Goal: Use online tool/utility: Utilize a website feature to perform a specific function

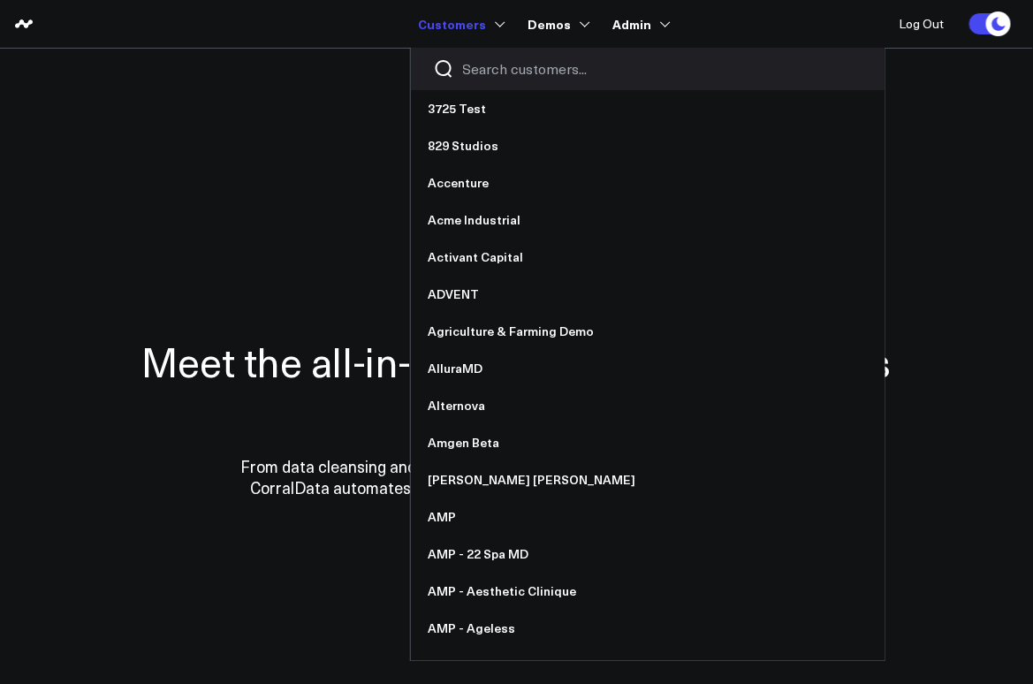
click at [499, 75] on input "Search customers input" at bounding box center [662, 68] width 399 height 19
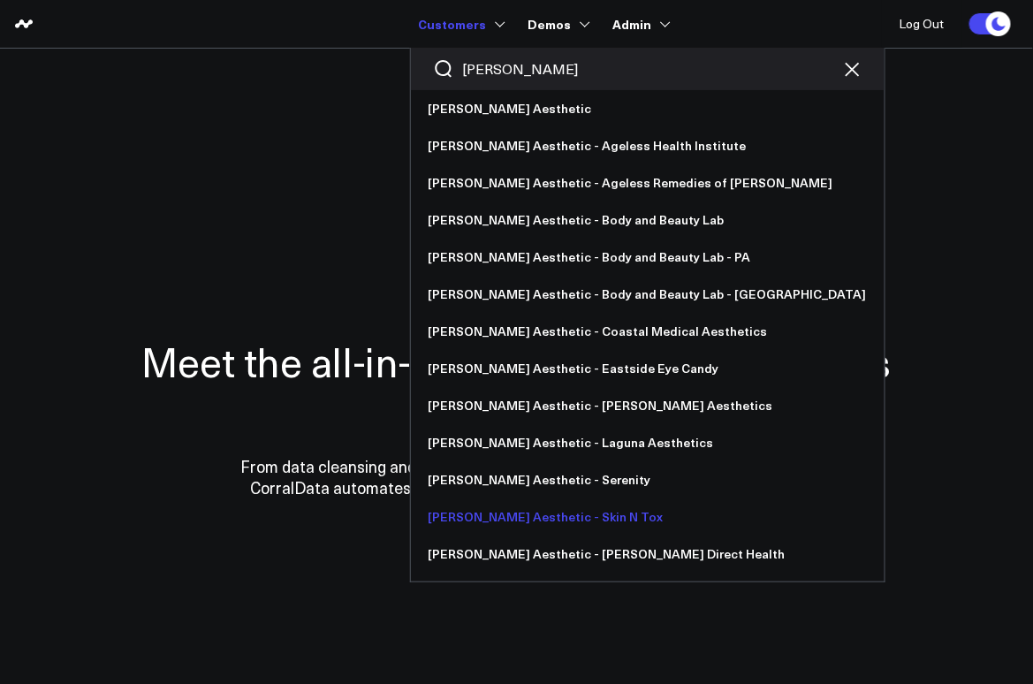
type input "[PERSON_NAME]"
click at [546, 524] on link "[PERSON_NAME] Aesthetic - Skin N Tox" at bounding box center [648, 516] width 474 height 37
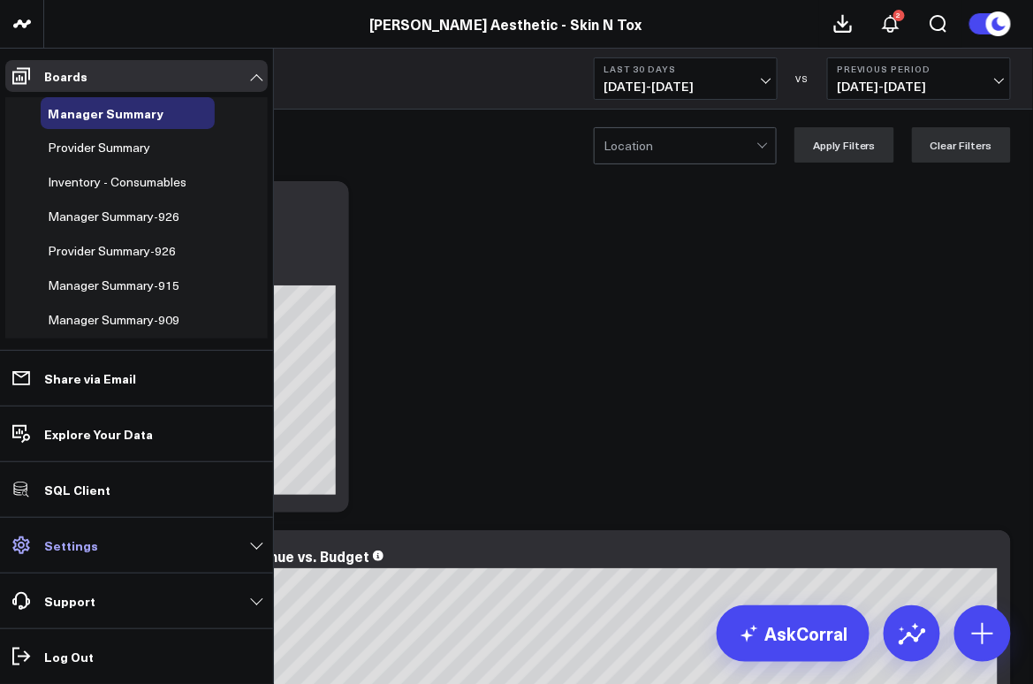
click at [57, 549] on p "Settings" at bounding box center [71, 545] width 54 height 14
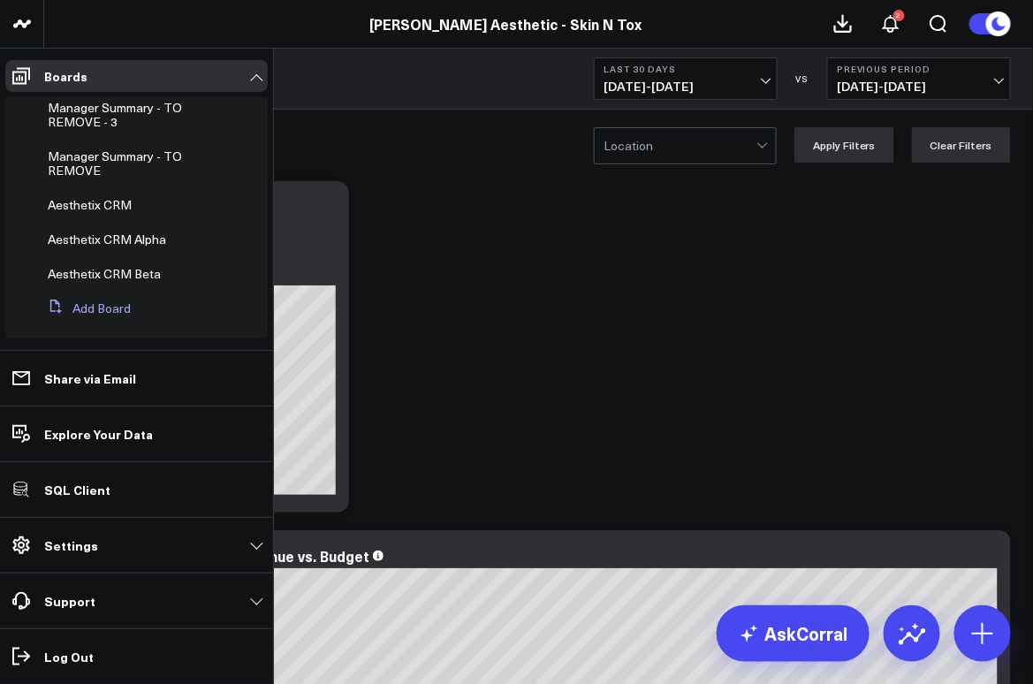
scroll to position [308, 0]
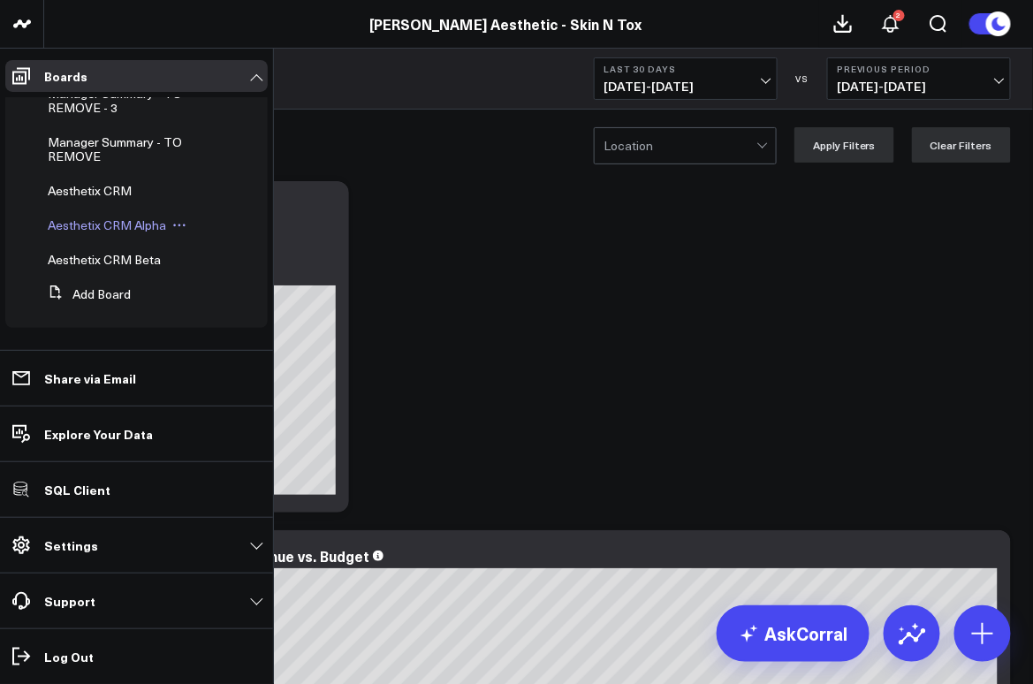
click at [121, 224] on span "Aesthetix CRM Alpha" at bounding box center [107, 224] width 118 height 17
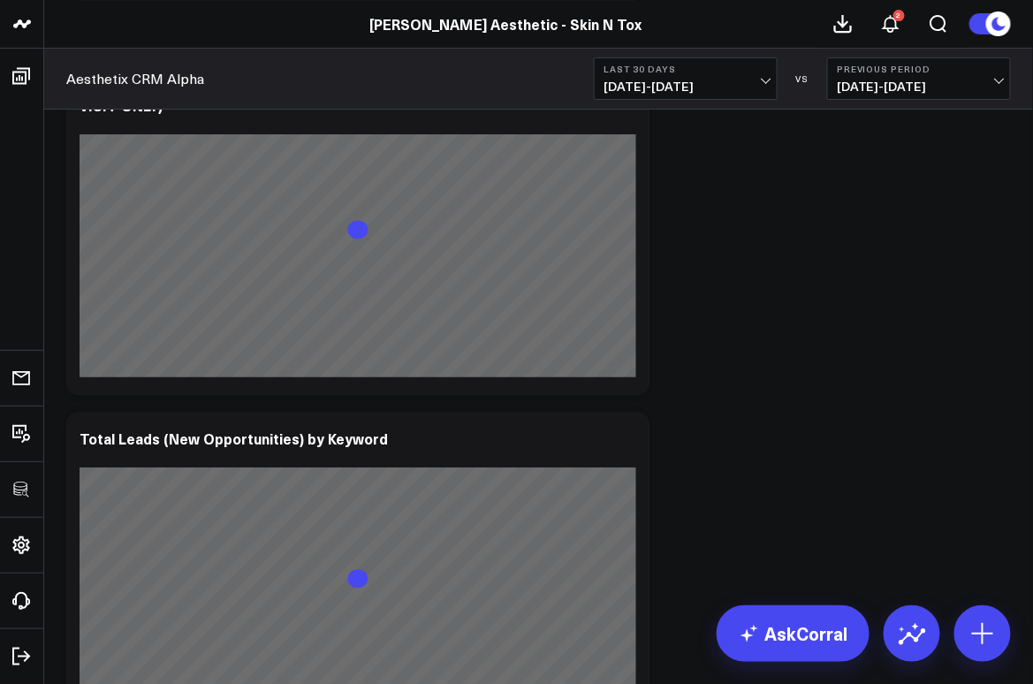
scroll to position [7590, 0]
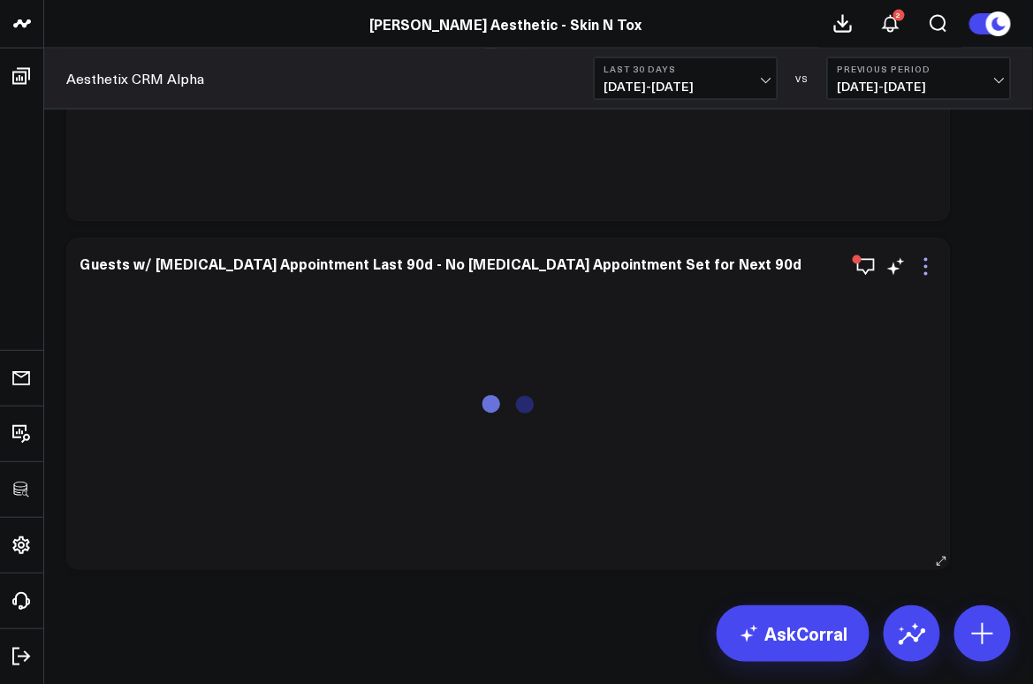
click at [924, 263] on icon at bounding box center [925, 266] width 21 height 21
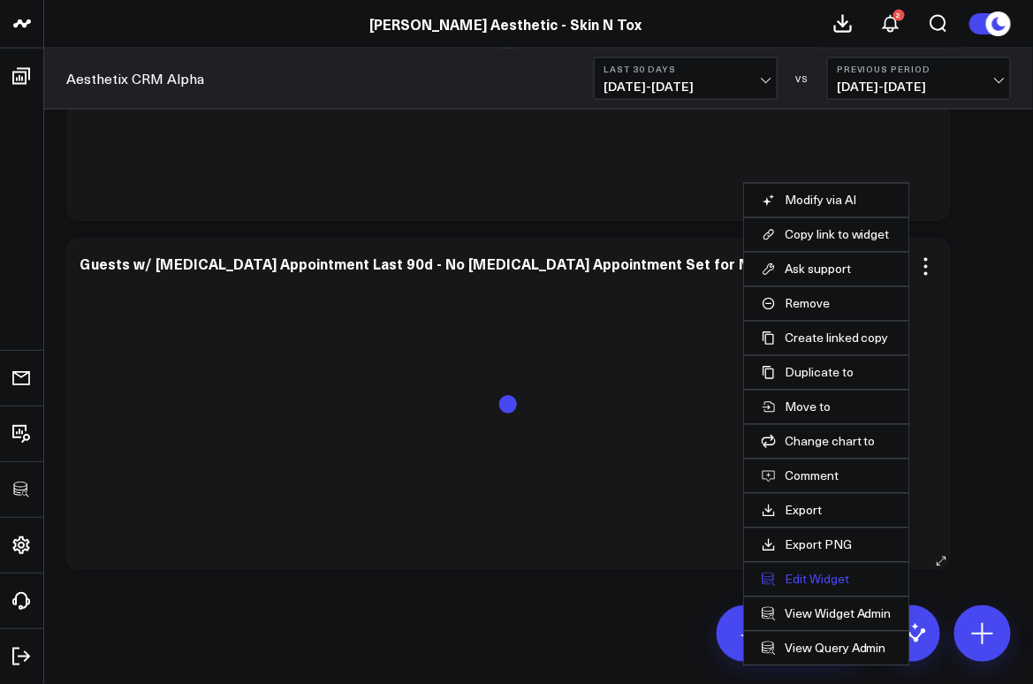
click at [810, 584] on button "Edit Widget" at bounding box center [827, 580] width 130 height 16
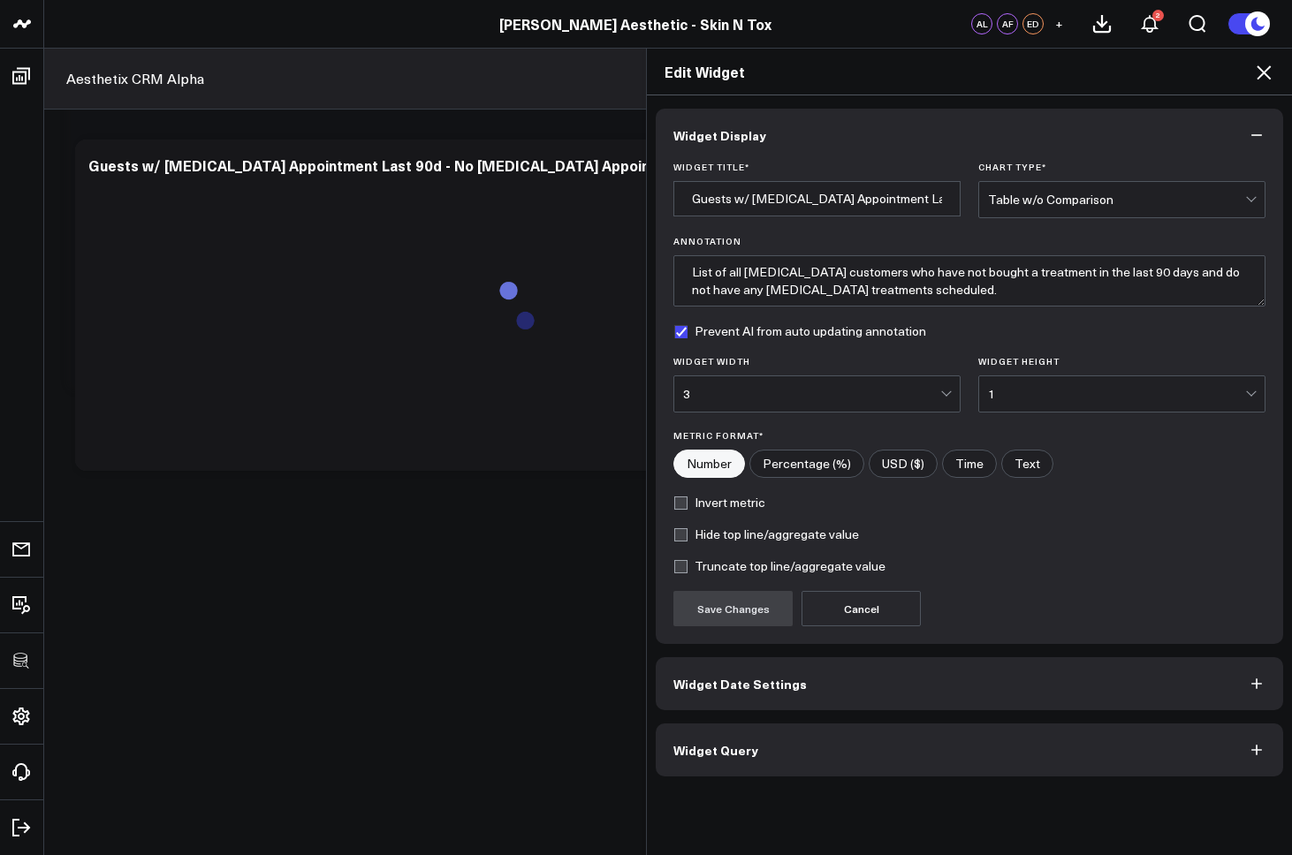
scroll to position [4977, 0]
click at [694, 683] on span "Widget Query" at bounding box center [715, 750] width 85 height 14
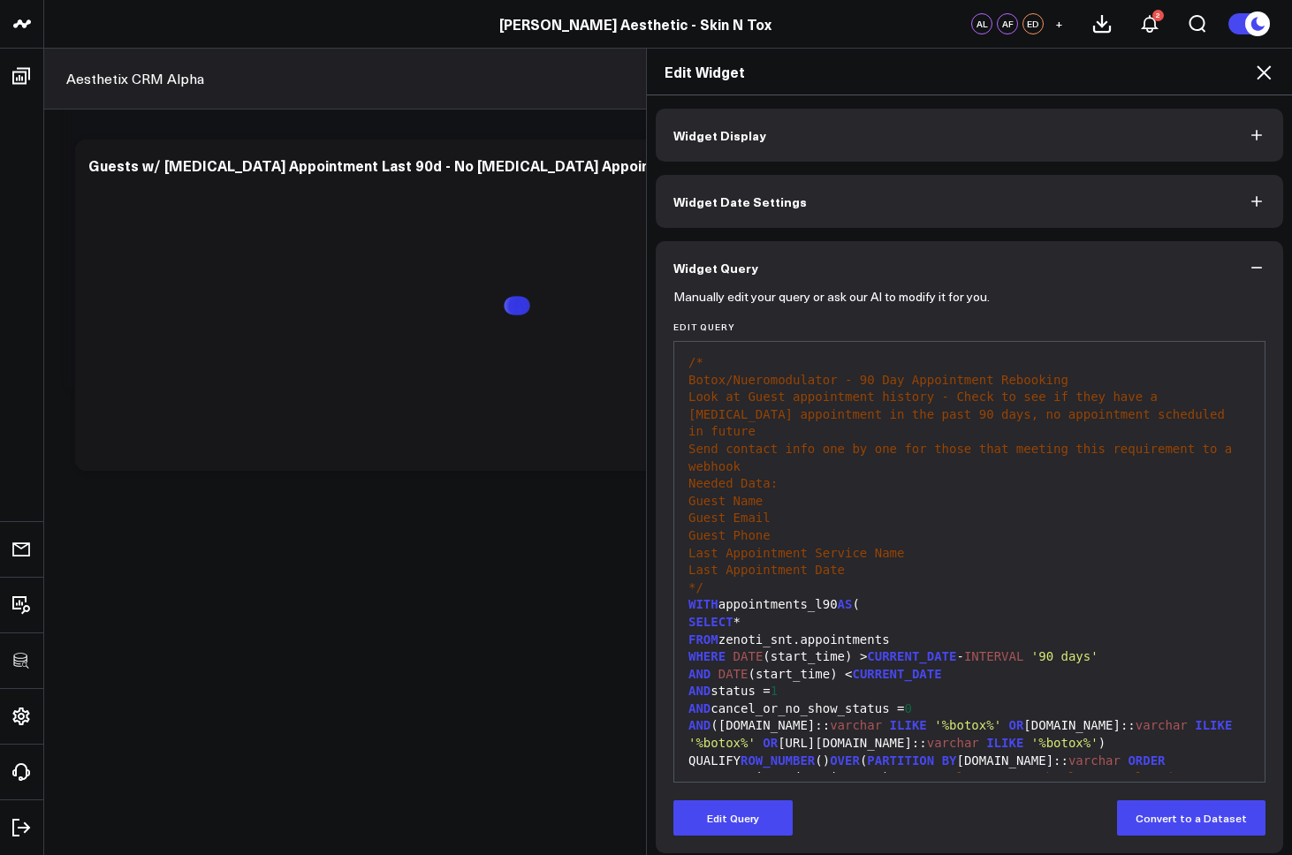
scroll to position [154, 0]
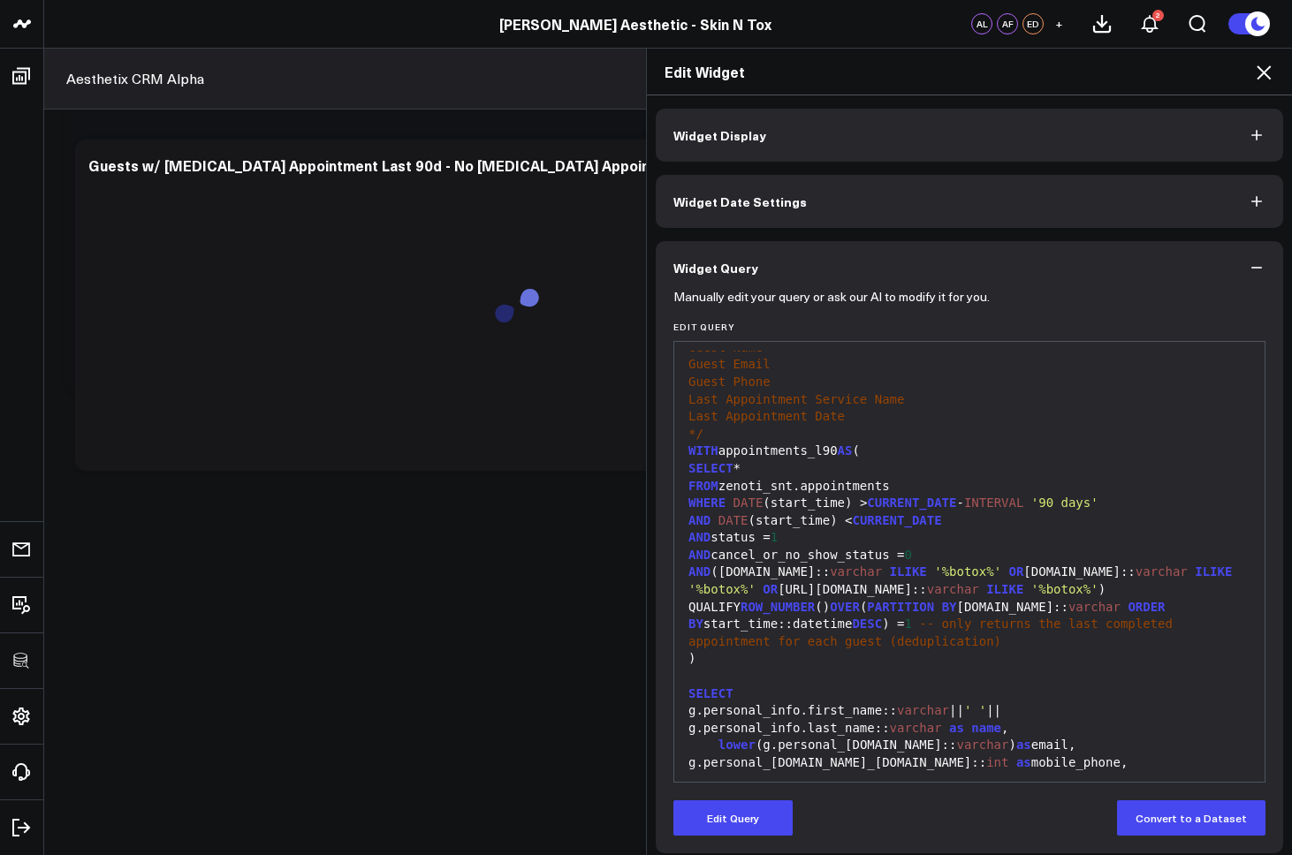
click at [784, 588] on div "AND (service.name:: varchar ILIKE '%botox%' OR service.category.name:: varchar …" at bounding box center [969, 581] width 573 height 34
click at [794, 570] on div "AND (service.name:: varchar ILIKE '%botox%' OR service.category.name:: varchar …" at bounding box center [969, 581] width 573 height 34
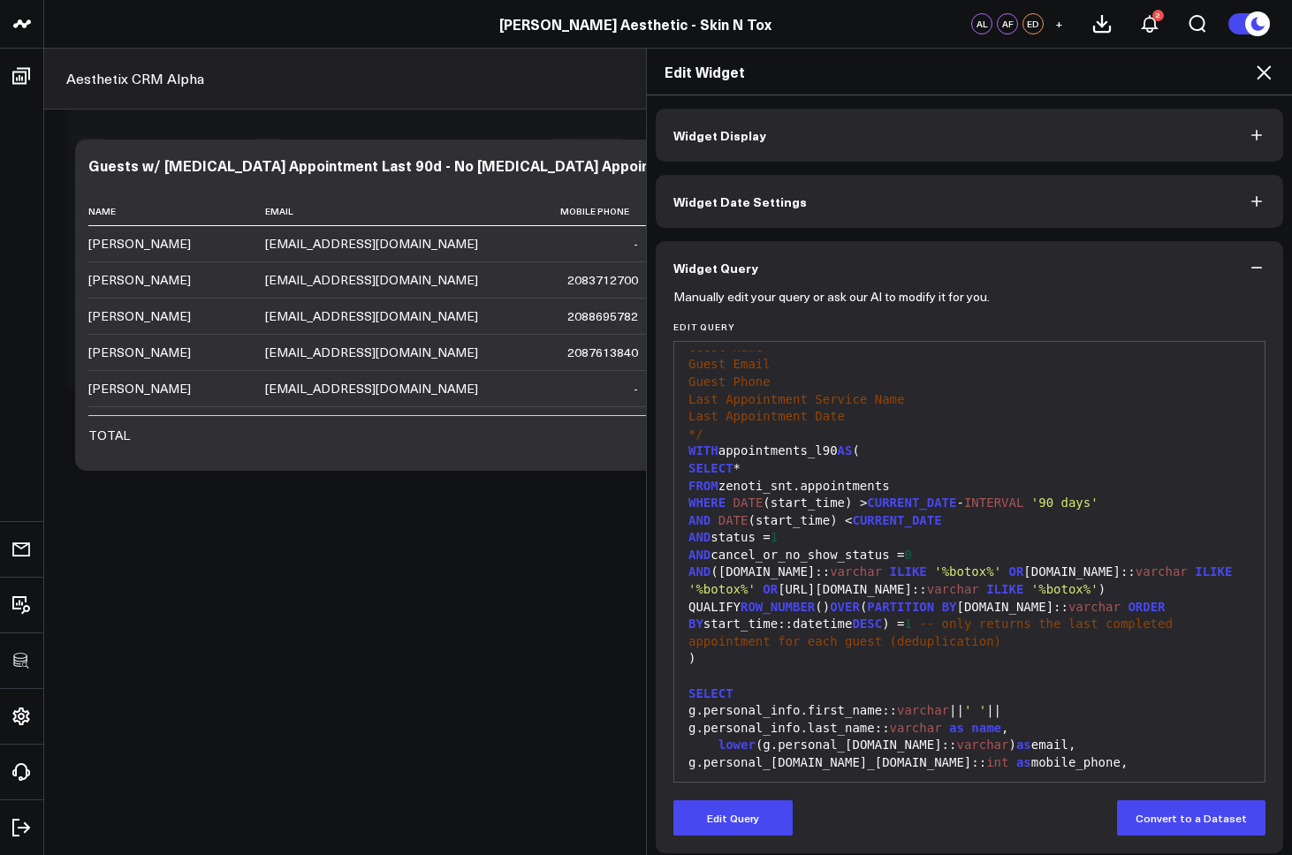
click at [748, 443] on div "WITH appointments_l90 AS (" at bounding box center [969, 452] width 573 height 18
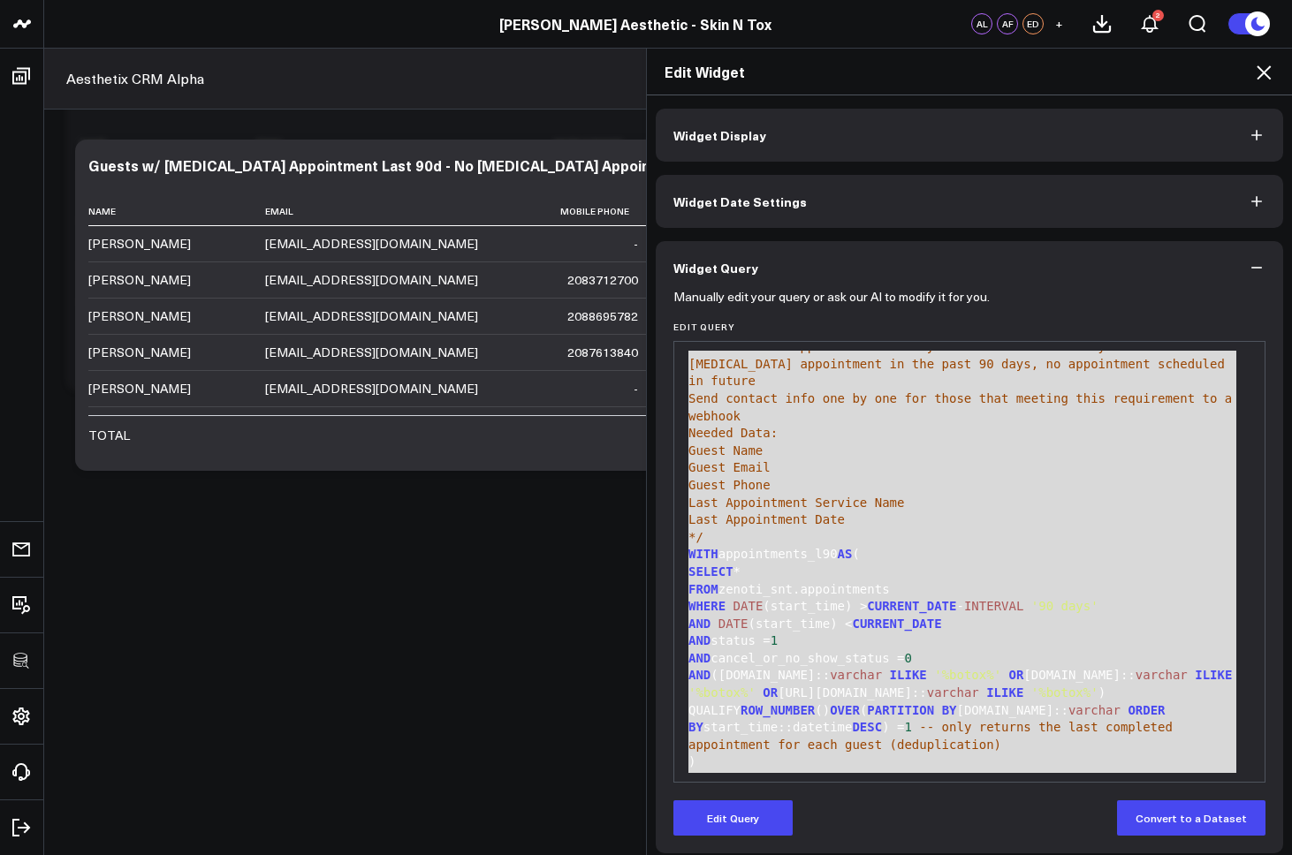
scroll to position [0, 0]
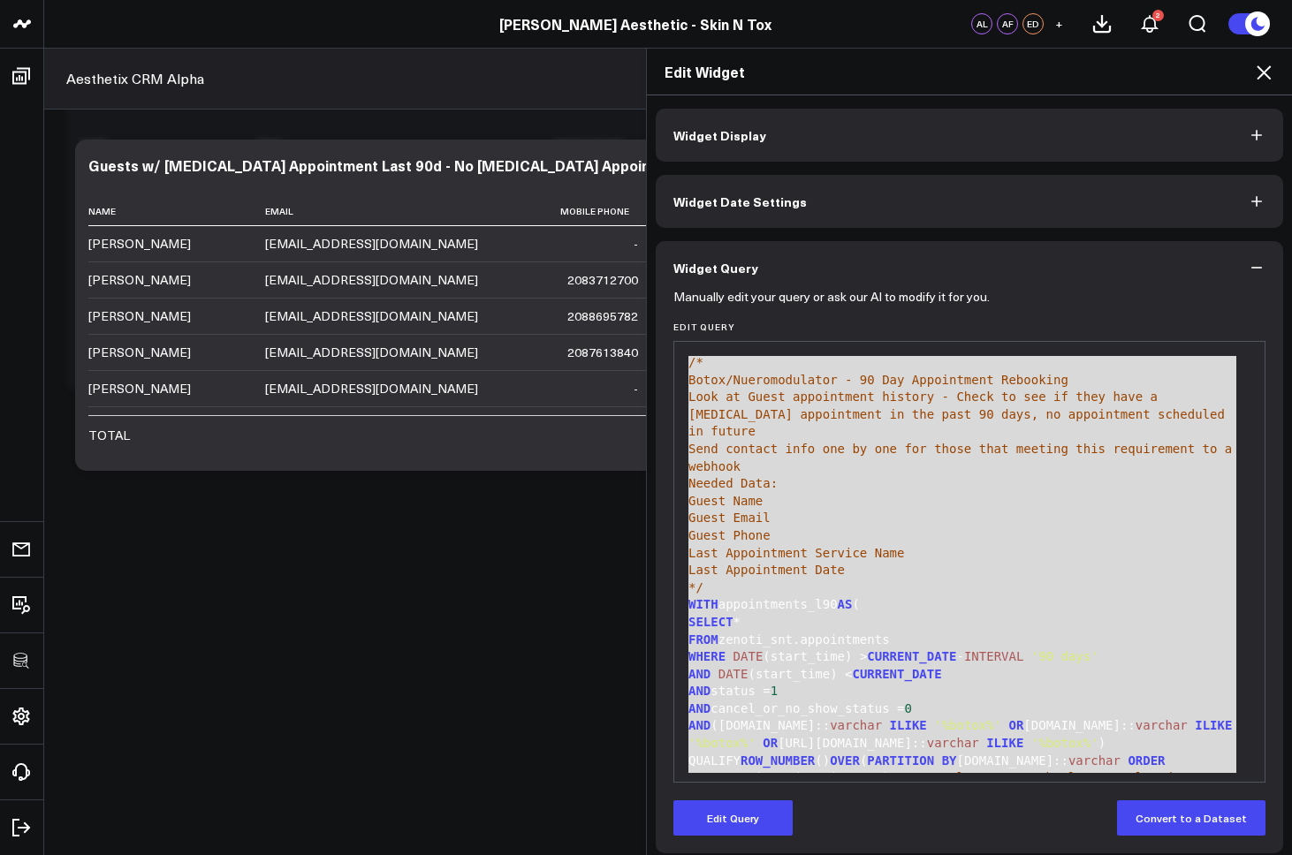
drag, startPoint x: 966, startPoint y: 763, endPoint x: 691, endPoint y: 361, distance: 487.7
click at [691, 361] on div "/* Botox/Nueromodulator - 90 Day Appointment Rebooking Look at Guest appointmen…" at bounding box center [969, 752] width 573 height 803
copy div "/* Botox/Nueromodulator - 90 Day Appointment Rebooking Look at Guest appointmen…"
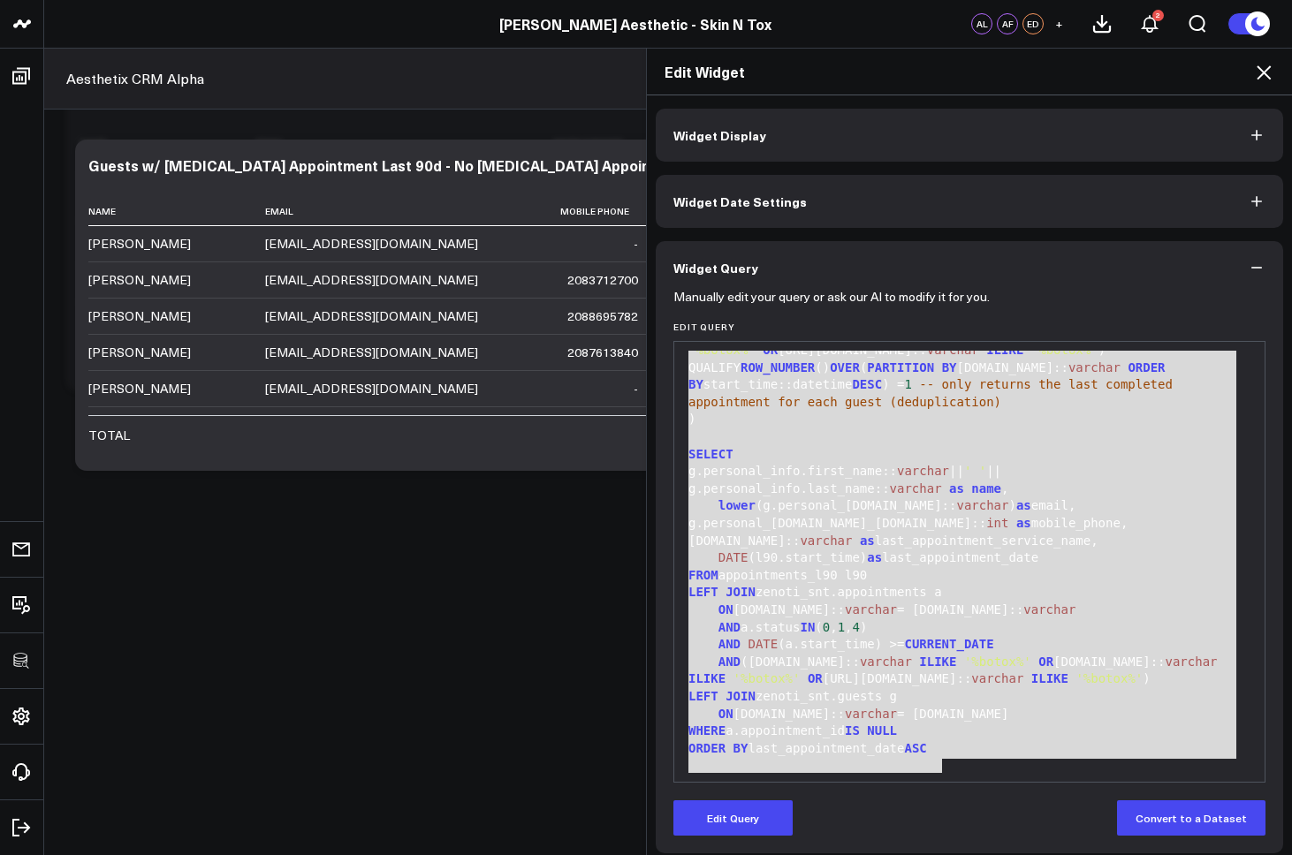
click at [805, 542] on div "l90.service.name:: varchar as last_appointment_service_name," at bounding box center [969, 542] width 573 height 18
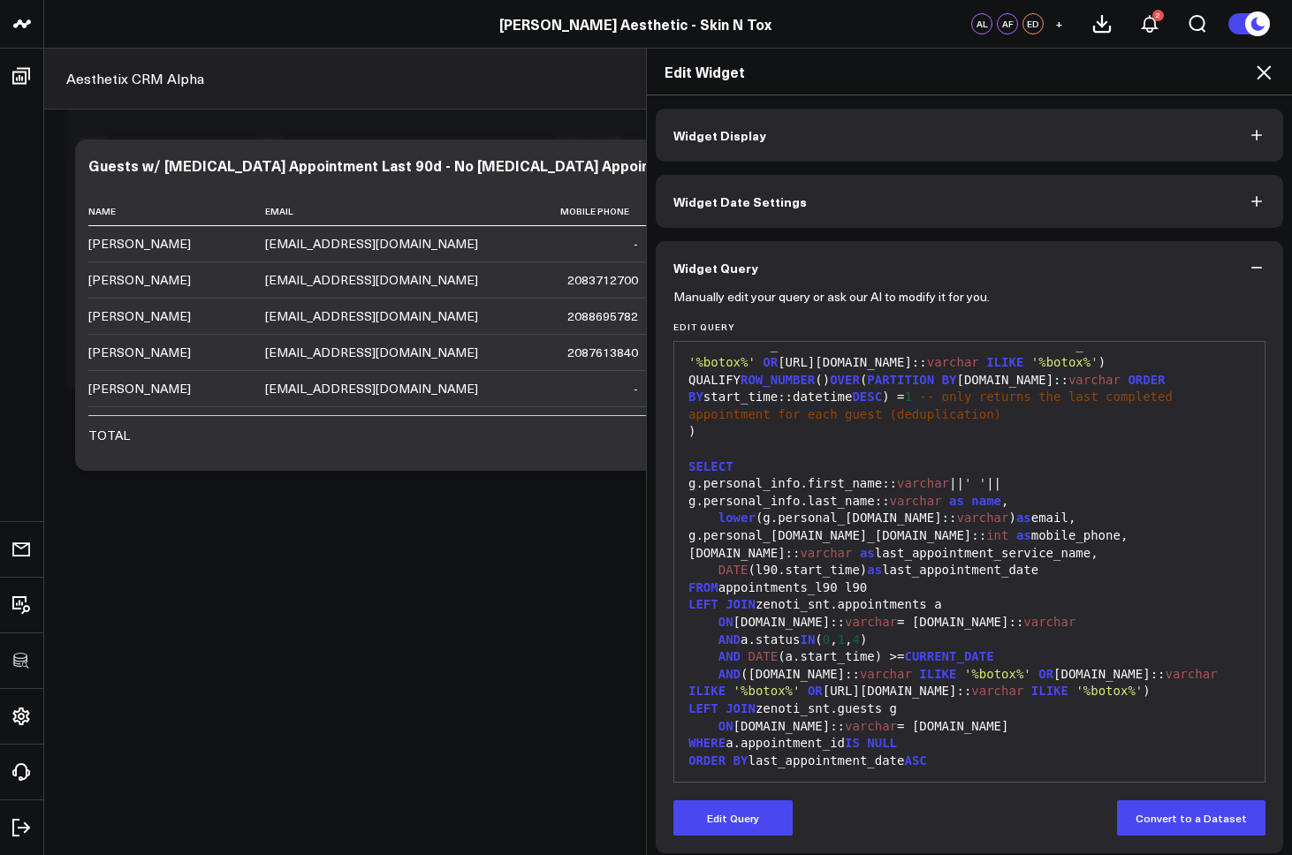
drag, startPoint x: 757, startPoint y: 829, endPoint x: 774, endPoint y: 763, distance: 68.4
click at [757, 683] on button "Edit Query" at bounding box center [732, 818] width 119 height 35
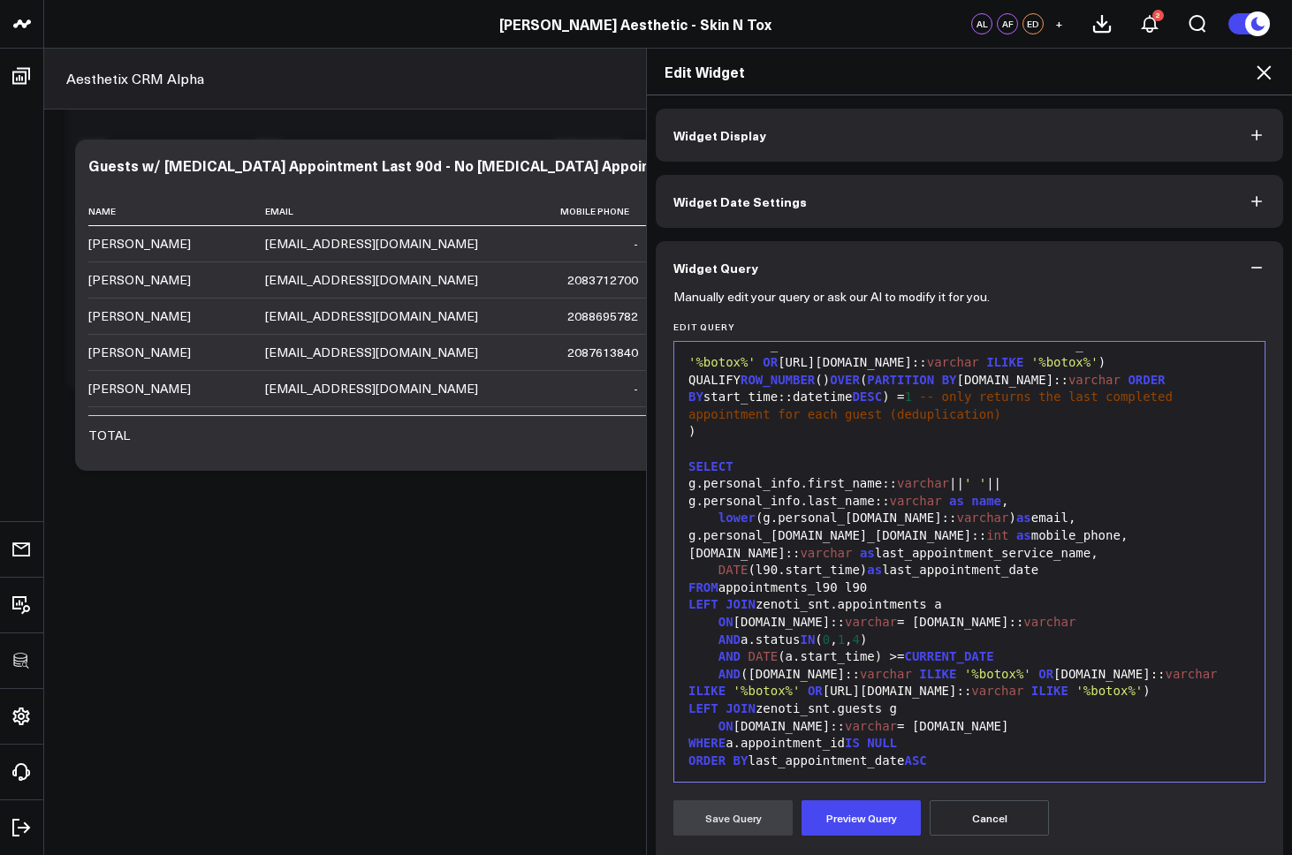
click at [821, 649] on div "AND DATE (a.start_time) >= CURRENT_DATE" at bounding box center [969, 658] width 573 height 18
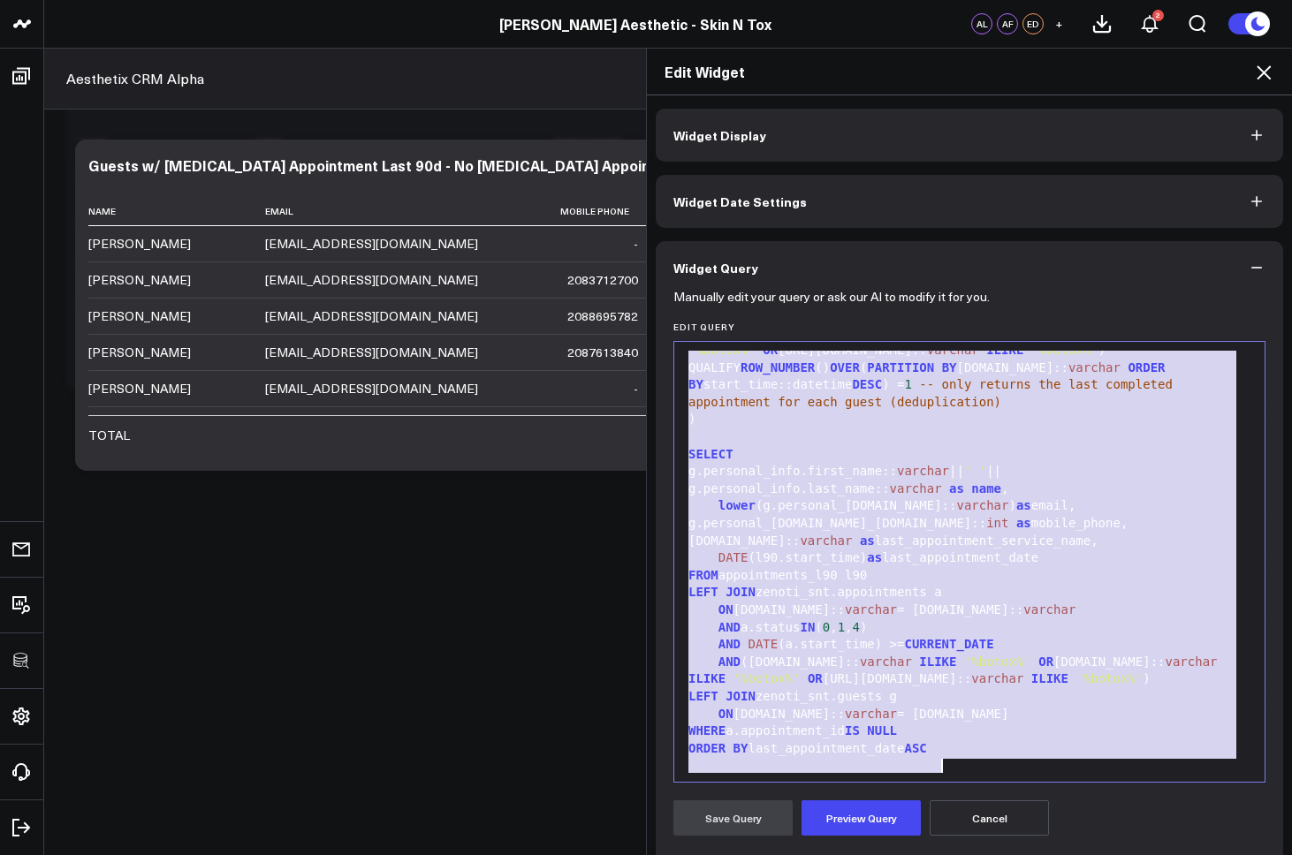
copy div "/* Botox/Nueromodulator - 90 Day Appointment Rebooking Look at Guest appointmen…"
click at [1014, 683] on button "Cancel" at bounding box center [989, 818] width 119 height 35
